Goal: Complete application form: Complete application form

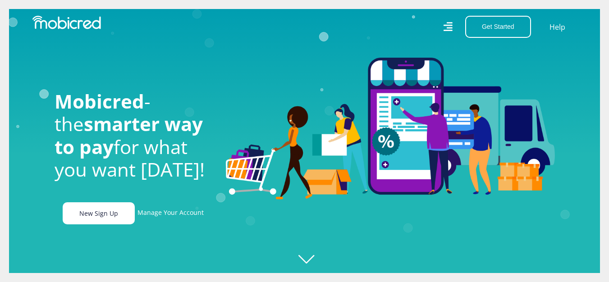
click at [119, 218] on link "New Sign Up" at bounding box center [99, 213] width 72 height 22
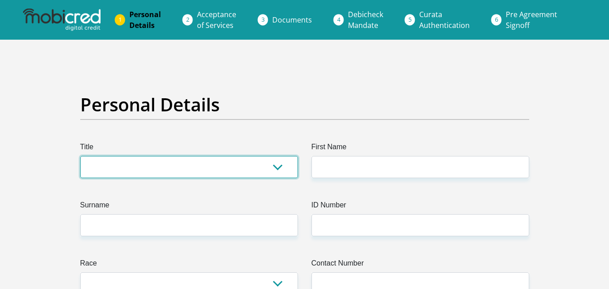
click at [282, 169] on select "Mr Ms Mrs Dr Other" at bounding box center [189, 167] width 218 height 22
select select "Ms"
click at [80, 156] on select "Mr Ms Mrs Dr Other" at bounding box center [189, 167] width 218 height 22
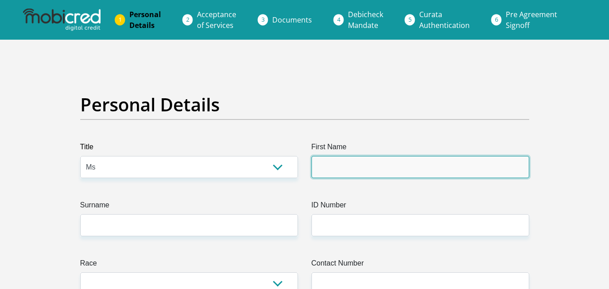
click at [378, 171] on input "First Name" at bounding box center [420, 167] width 218 height 22
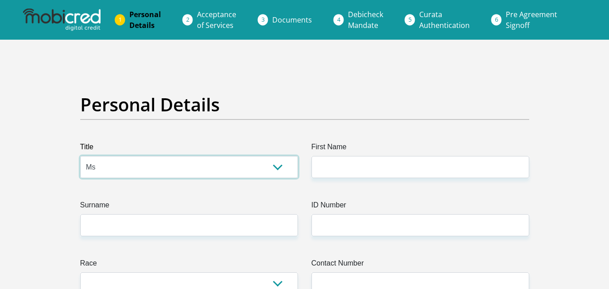
click at [278, 165] on select "Mr Ms Mrs Dr Other" at bounding box center [189, 167] width 218 height 22
click at [384, 129] on div "Personal Details" at bounding box center [304, 118] width 462 height 48
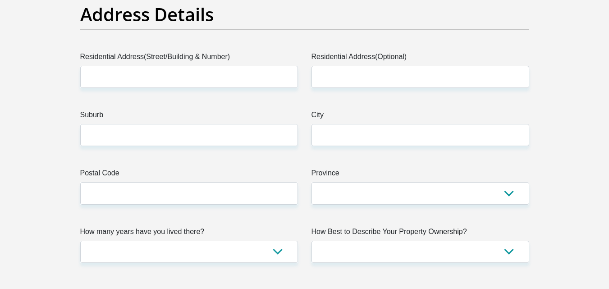
scroll to position [541, 0]
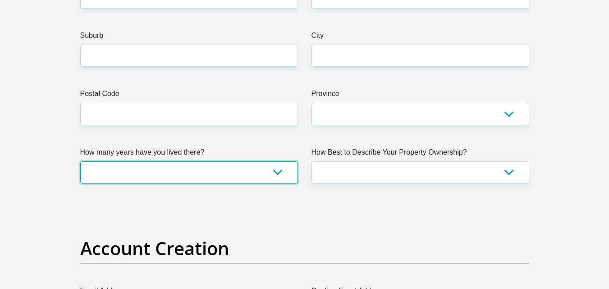
click at [279, 170] on select "less than 1 year 1-3 years 3-5 years 5+ years" at bounding box center [189, 172] width 218 height 22
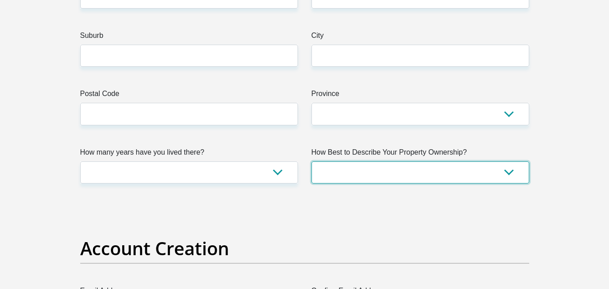
click at [450, 174] on select "Owned Rented Family Owned Company Dwelling" at bounding box center [420, 172] width 218 height 22
select select "parents"
click at [311, 161] on select "Owned Rented Family Owned Company Dwelling" at bounding box center [420, 172] width 218 height 22
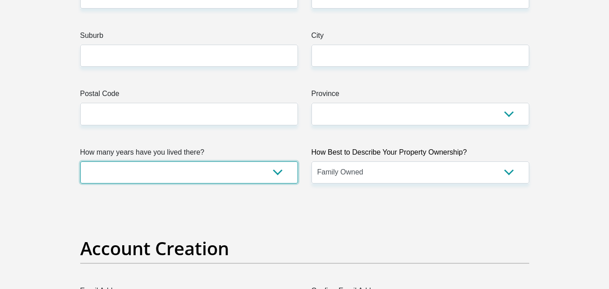
click at [284, 173] on select "less than 1 year 1-3 years 3-5 years 5+ years" at bounding box center [189, 172] width 218 height 22
select select "5"
click at [80, 161] on select "less than 1 year 1-3 years 3-5 years 5+ years" at bounding box center [189, 172] width 218 height 22
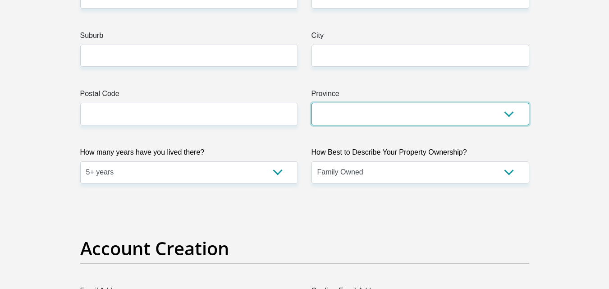
click at [437, 114] on select "Eastern Cape Free State Gauteng KwaZulu-Natal Limpopo Mpumalanga Northern Cape …" at bounding box center [420, 114] width 218 height 22
select select "Gauteng"
click at [311, 103] on select "Eastern Cape Free State Gauteng KwaZulu-Natal Limpopo Mpumalanga Northern Cape …" at bounding box center [420, 114] width 218 height 22
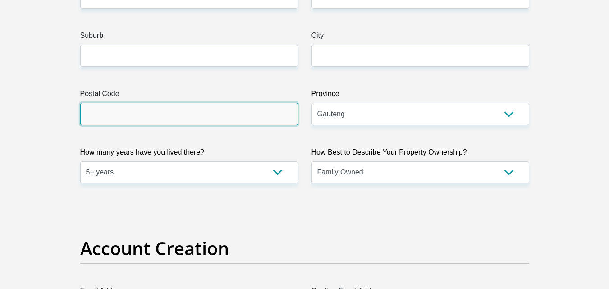
click at [214, 123] on input "Postal Code" at bounding box center [189, 114] width 218 height 22
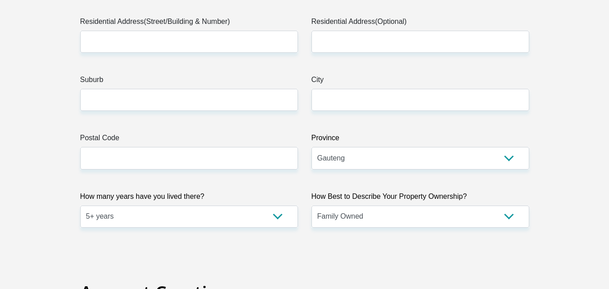
scroll to position [496, 0]
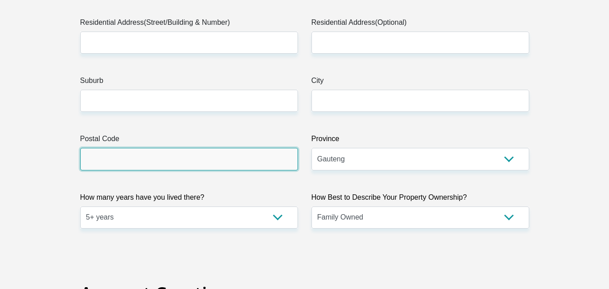
click at [272, 161] on input "Postal Code" at bounding box center [189, 159] width 218 height 22
type input "1754"
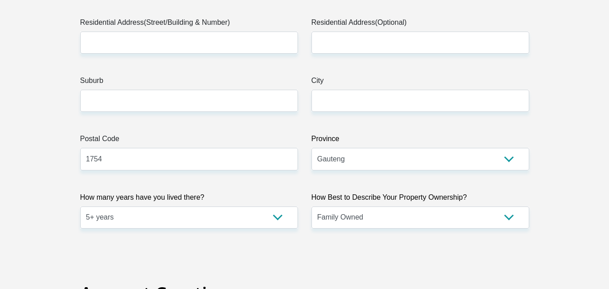
type input "lehlohonolo"
type input "bookholane"
type input "0640847230"
select select "ZAF"
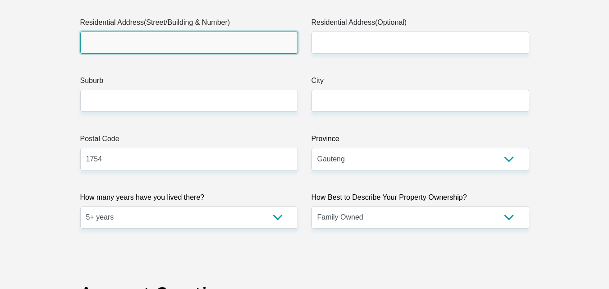
type input "5234 MABALANE STREET"
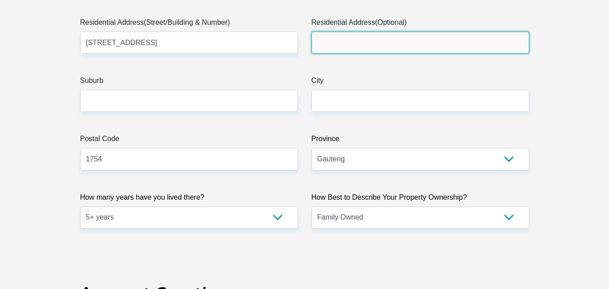
type input "KAGISO 2"
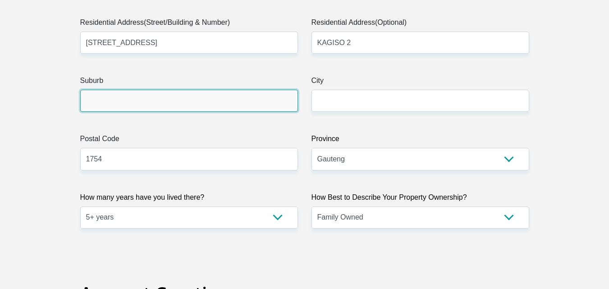
type input "Kgrugersdorp"
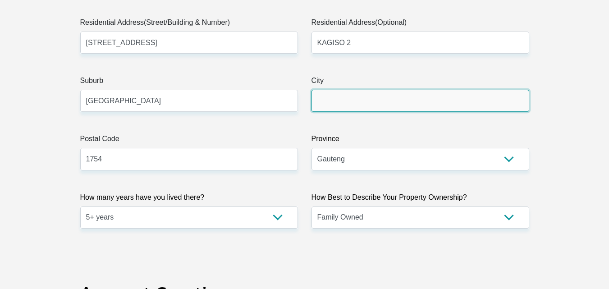
type input "Kgrugersdorp"
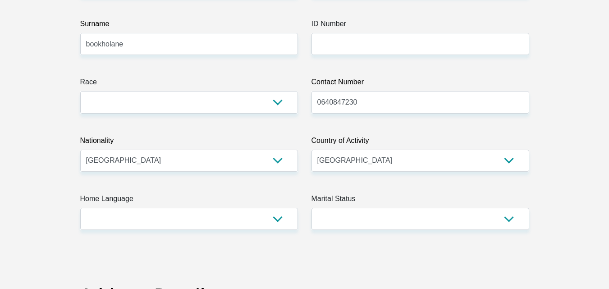
scroll to position [180, 0]
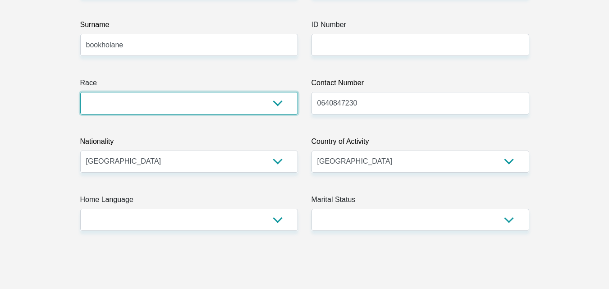
click at [280, 108] on select "Black Coloured Indian White Other" at bounding box center [189, 103] width 218 height 22
select select "1"
click at [80, 92] on select "Black Coloured Indian White Other" at bounding box center [189, 103] width 218 height 22
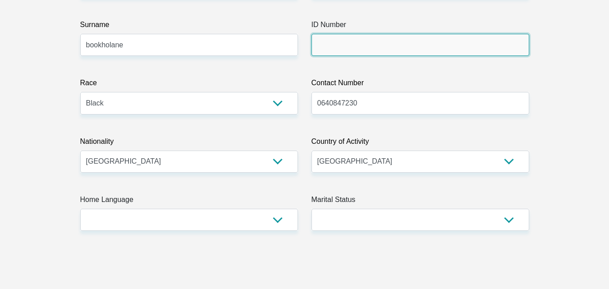
click at [356, 50] on input "ID Number" at bounding box center [420, 45] width 218 height 22
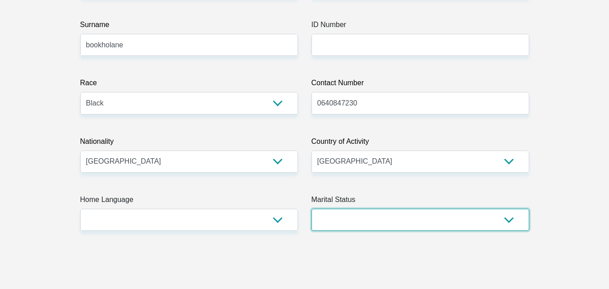
click at [361, 215] on select "Married ANC Single Divorced Widowed Married COP or Customary Law" at bounding box center [420, 220] width 218 height 22
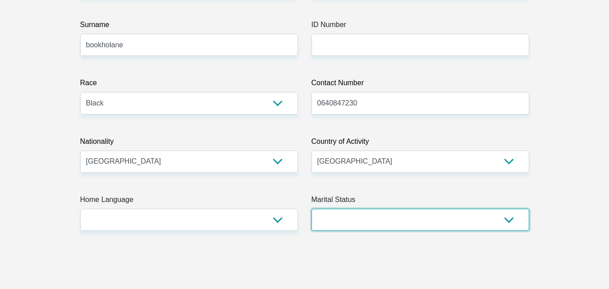
click at [349, 229] on select "Married ANC Single Divorced Widowed Married COP or Customary Law" at bounding box center [420, 220] width 218 height 22
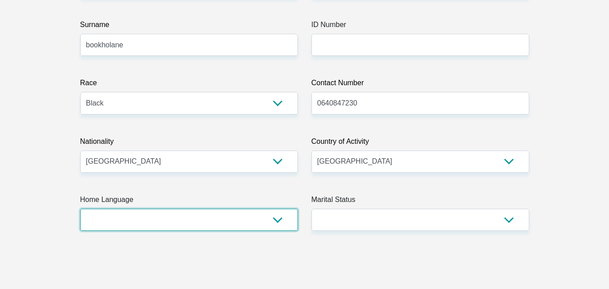
click at [279, 218] on select "Afrikaans English Sepedi South Ndebele Southern Sotho Swati Tsonga Tswana Venda…" at bounding box center [189, 220] width 218 height 22
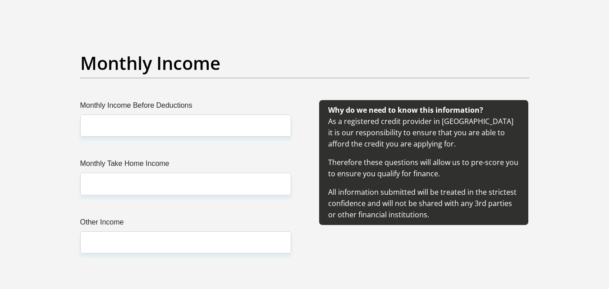
scroll to position [991, 0]
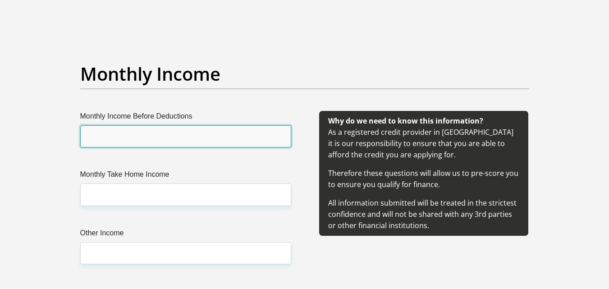
click at [212, 133] on input "Monthly Income Before Deductions" at bounding box center [185, 136] width 211 height 22
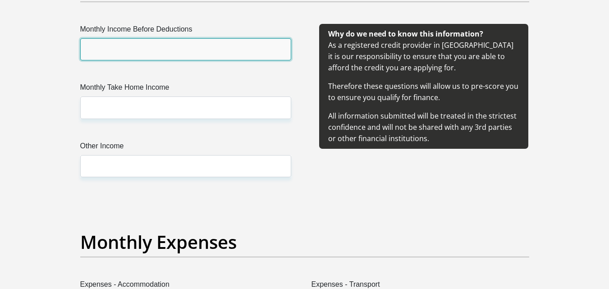
scroll to position [1082, 0]
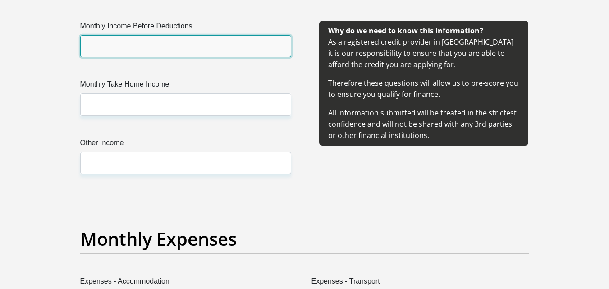
click at [199, 40] on input "Monthly Income Before Deductions" at bounding box center [185, 46] width 211 height 22
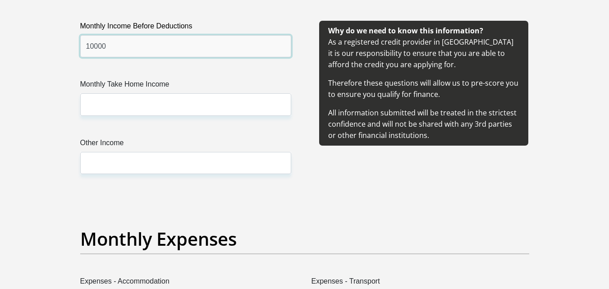
type input "10000"
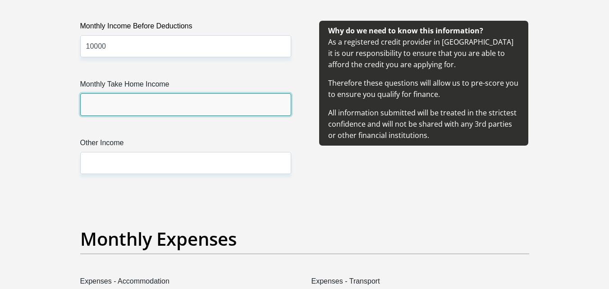
click at [179, 98] on input "Monthly Take Home Income" at bounding box center [185, 104] width 211 height 22
type input "9000"
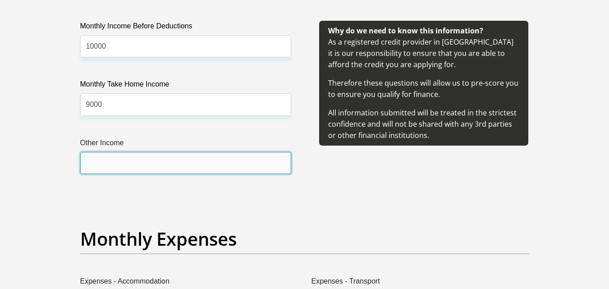
click at [161, 162] on input "Other Income" at bounding box center [185, 163] width 211 height 22
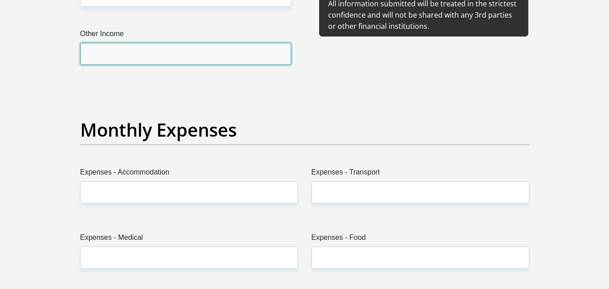
scroll to position [1217, 0]
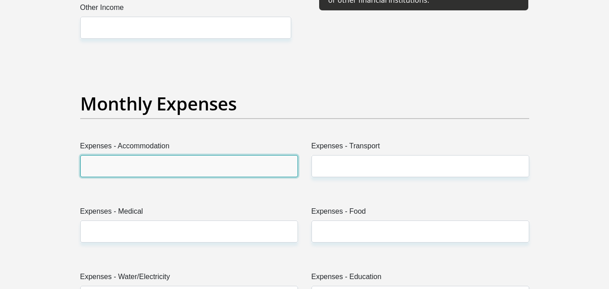
click at [172, 173] on input "Expenses - Accommodation" at bounding box center [189, 166] width 218 height 22
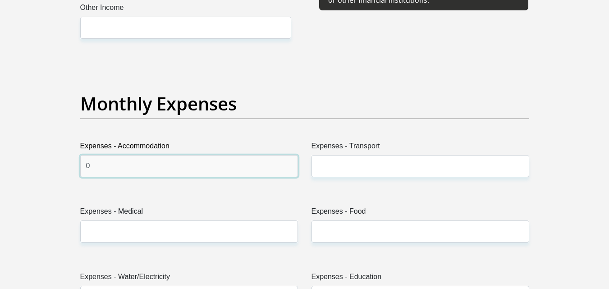
type input "0"
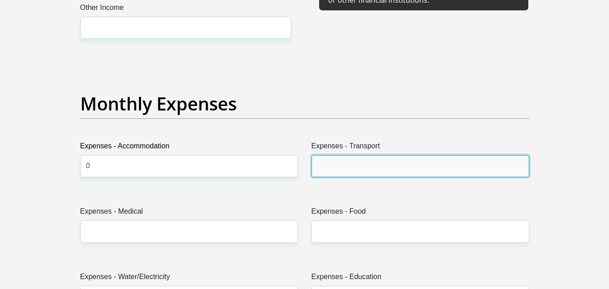
click at [377, 171] on input "Expenses - Transport" at bounding box center [420, 166] width 218 height 22
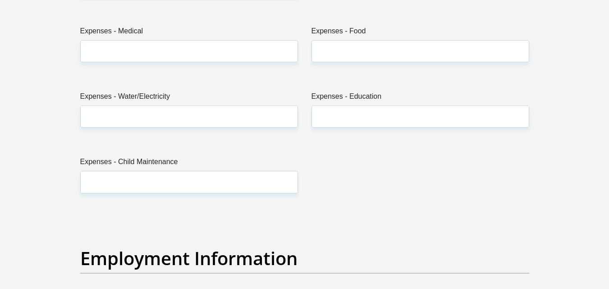
scroll to position [1352, 0]
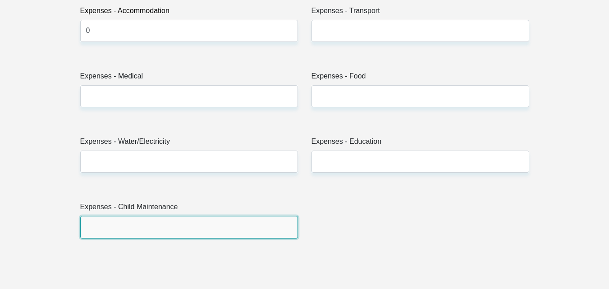
click at [223, 225] on input "Expenses - Child Maintenance" at bounding box center [189, 227] width 218 height 22
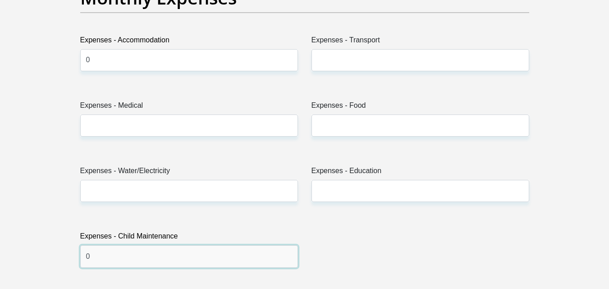
scroll to position [1307, 0]
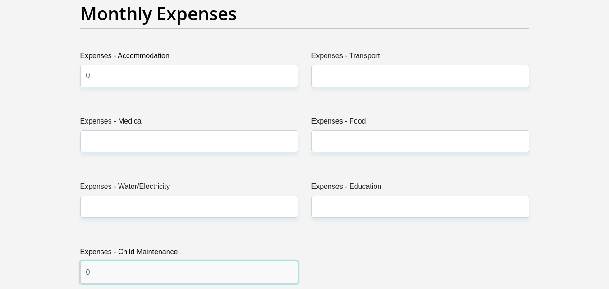
type input "0"
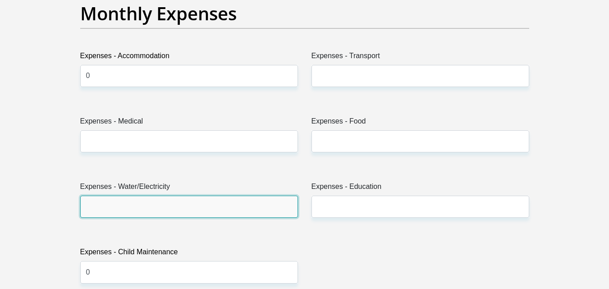
click at [233, 215] on input "Expenses - Water/Electricity" at bounding box center [189, 207] width 218 height 22
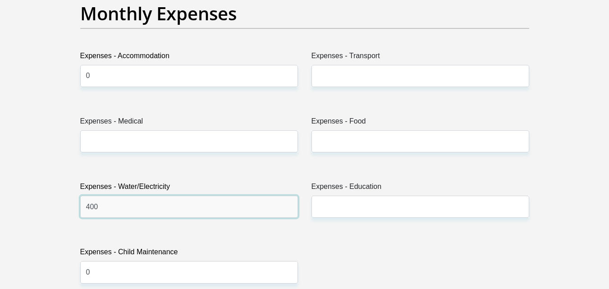
type input "400"
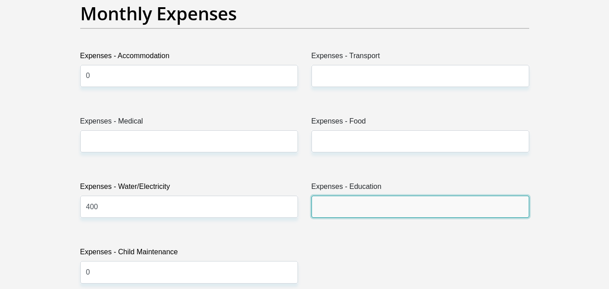
click at [418, 208] on input "Expenses - Education" at bounding box center [420, 207] width 218 height 22
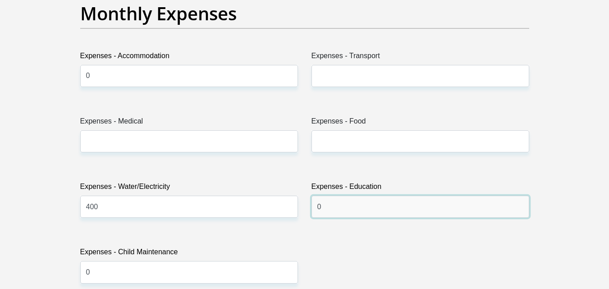
type input "0"
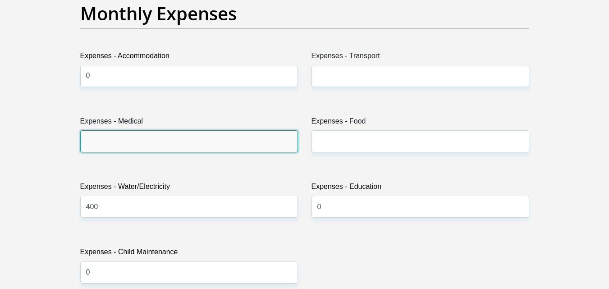
click at [259, 137] on input "Expenses - Medical" at bounding box center [189, 141] width 218 height 22
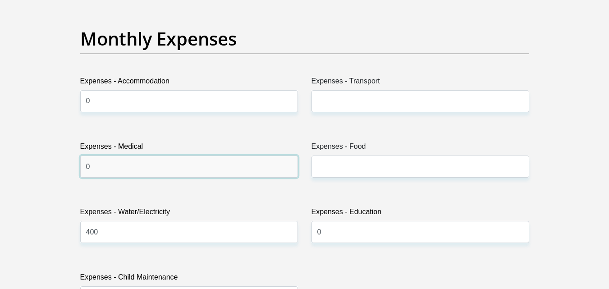
scroll to position [1262, 0]
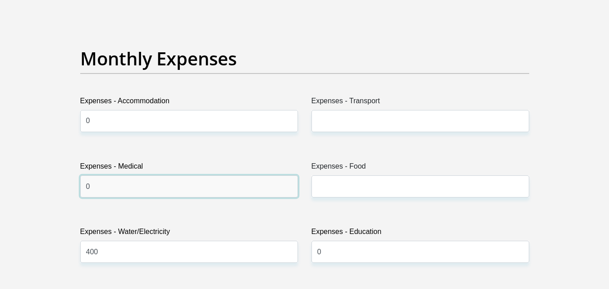
type input "0"
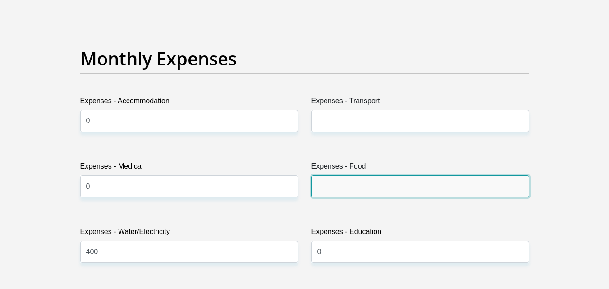
click at [340, 191] on input "Expenses - Food" at bounding box center [420, 186] width 218 height 22
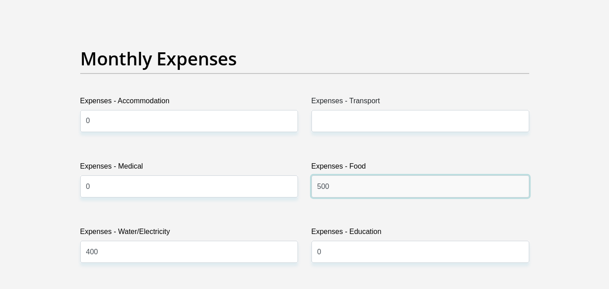
type input "500"
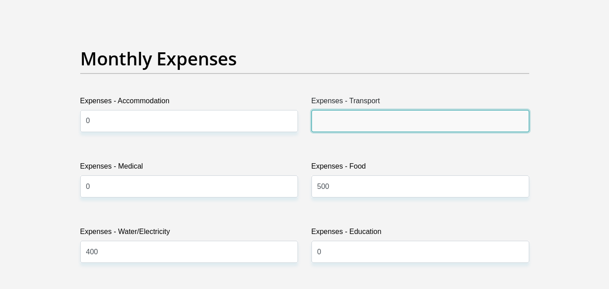
click at [352, 123] on input "Expenses - Transport" at bounding box center [420, 121] width 218 height 22
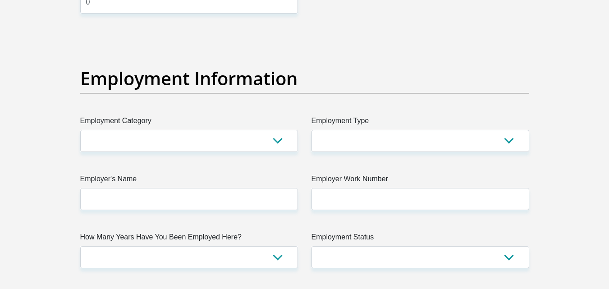
scroll to position [1577, 0]
type input "1400"
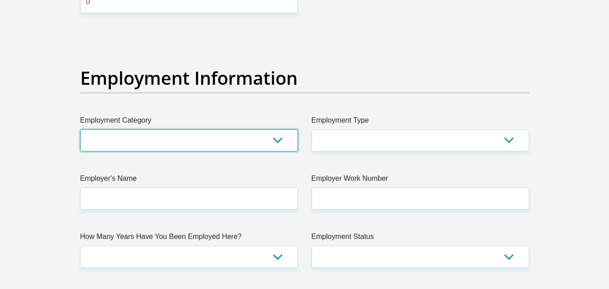
click at [274, 145] on select "AGRICULTURE ALCOHOL & TOBACCO CONSTRUCTION MATERIALS METALLURGY EQUIPMENT FOR R…" at bounding box center [189, 140] width 218 height 22
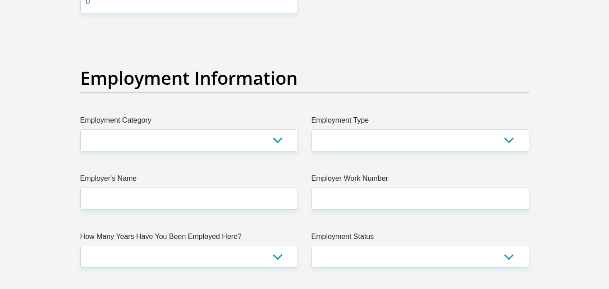
click at [574, 95] on section "Personal Details Title Mr Ms Mrs Dr Other First Name lehlohonolo Surname bookho…" at bounding box center [304, 33] width 609 height 3142
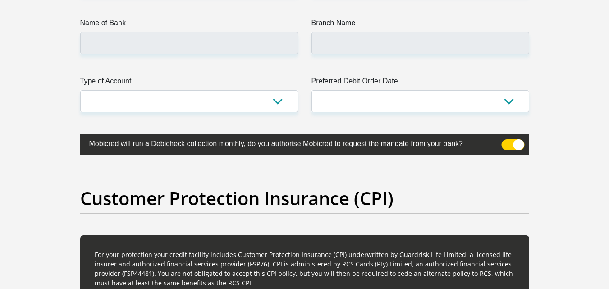
scroll to position [2163, 0]
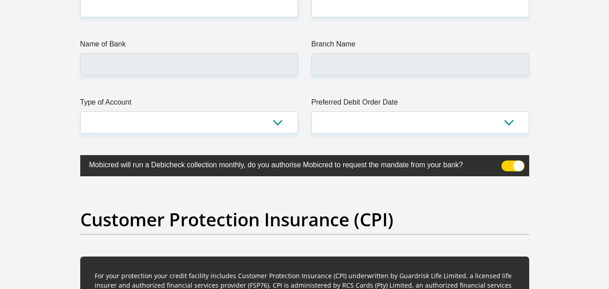
click at [511, 164] on span at bounding box center [512, 165] width 23 height 11
click at [507, 163] on input "checkbox" at bounding box center [507, 163] width 0 height 0
click at [511, 164] on span at bounding box center [512, 165] width 23 height 11
click at [507, 163] on input "checkbox" at bounding box center [507, 163] width 0 height 0
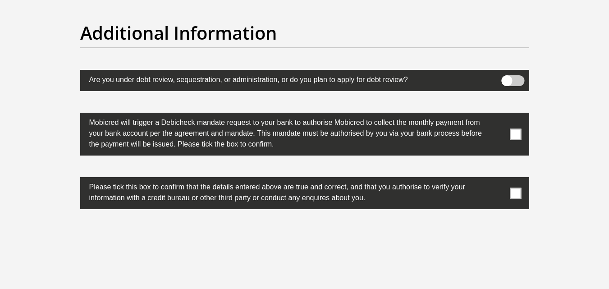
scroll to position [2839, 0]
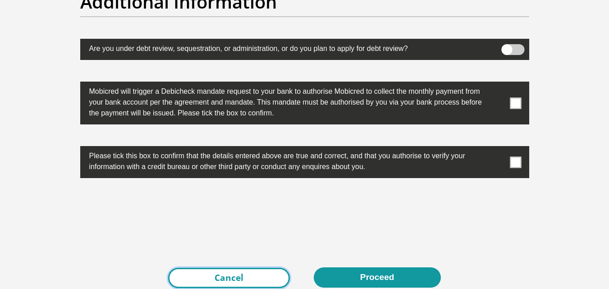
click at [260, 278] on link "Cancel" at bounding box center [229, 278] width 122 height 20
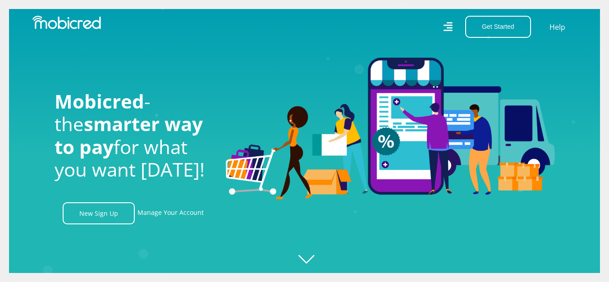
scroll to position [0, 2055]
